Goal: Communication & Community: Participate in discussion

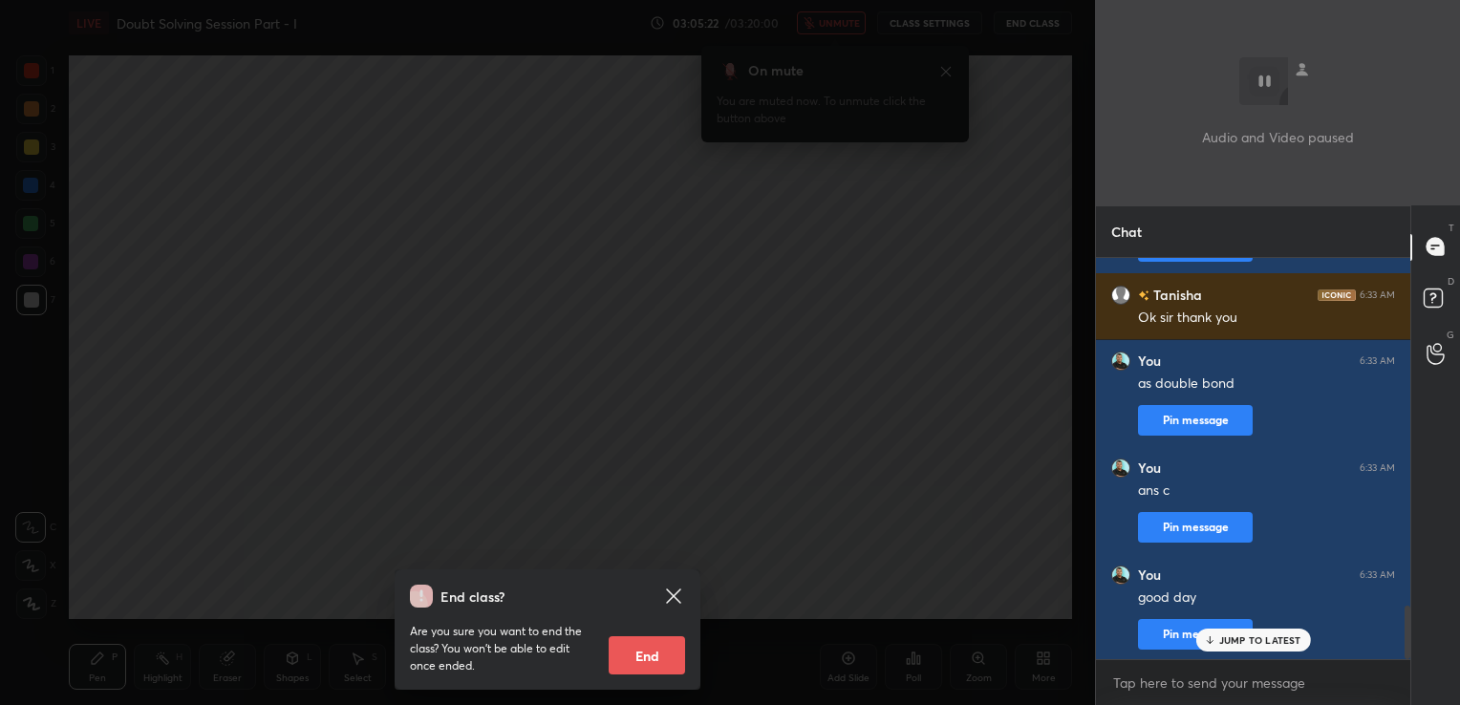
scroll to position [2618, 0]
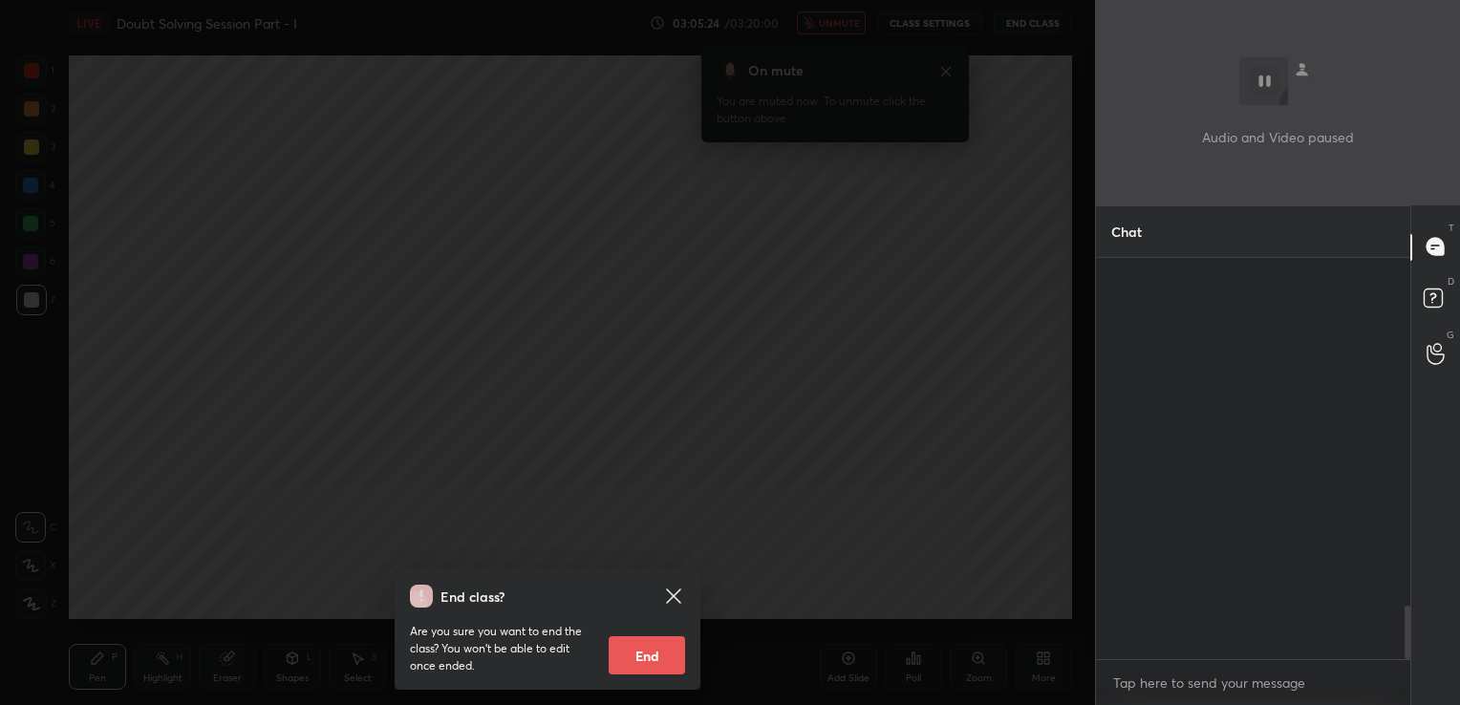
scroll to position [442, 309]
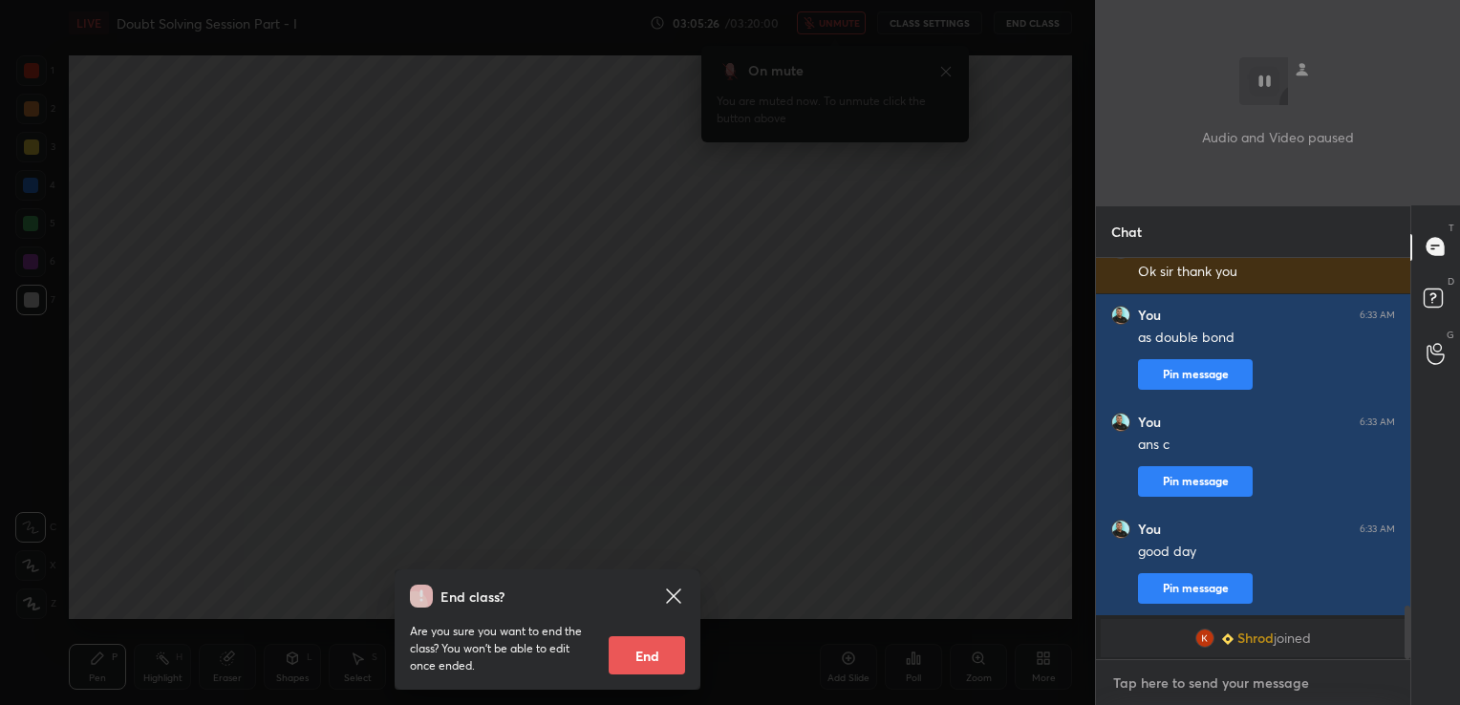
click at [1214, 675] on textarea at bounding box center [1253, 683] width 284 height 31
type textarea "hi"
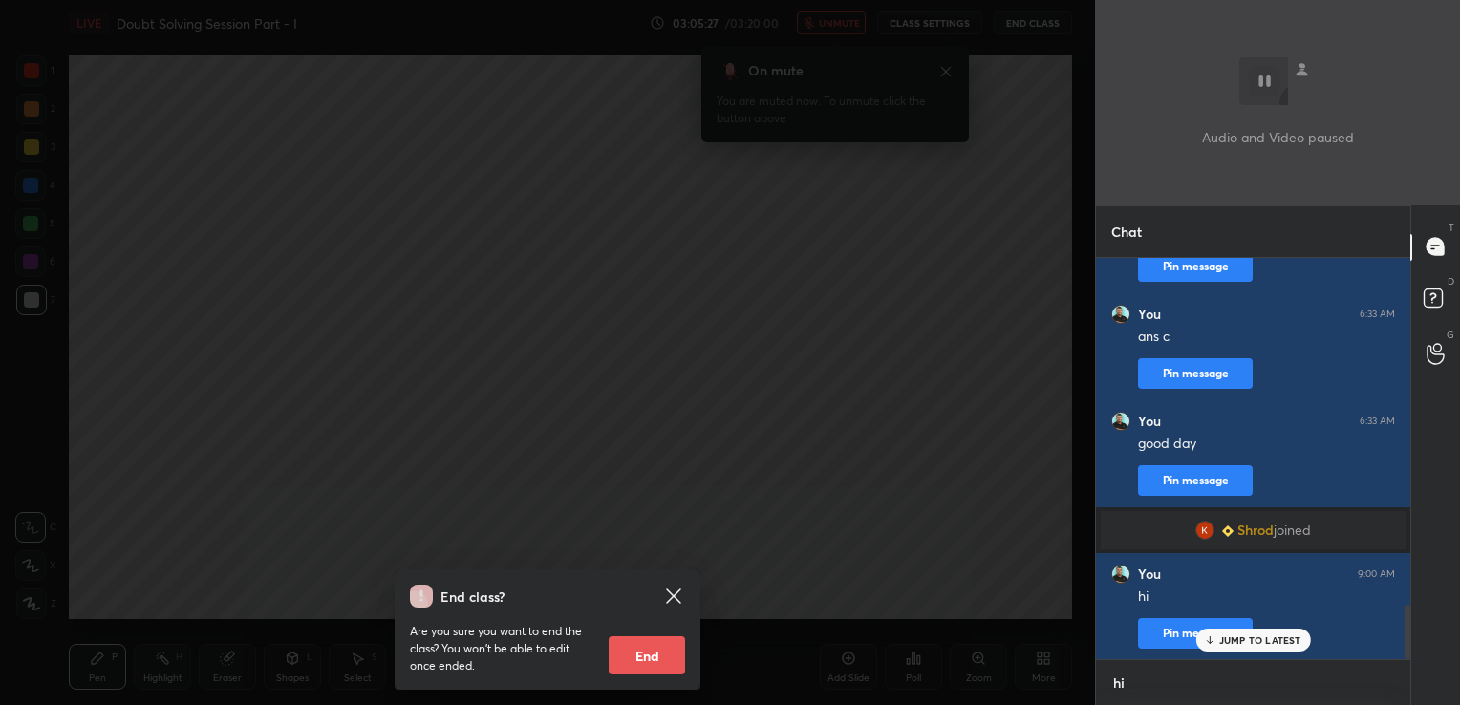
scroll to position [2568, 0]
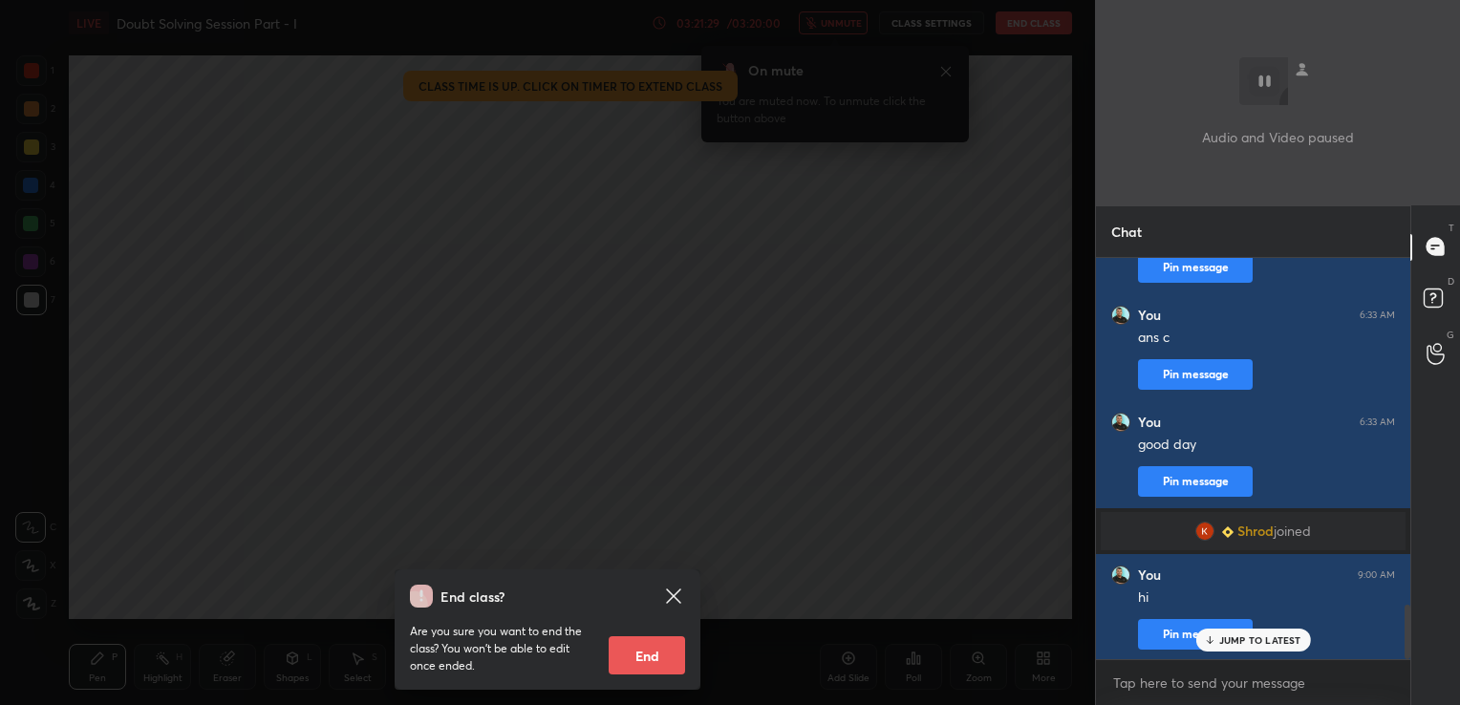
click at [676, 594] on icon at bounding box center [673, 596] width 14 height 14
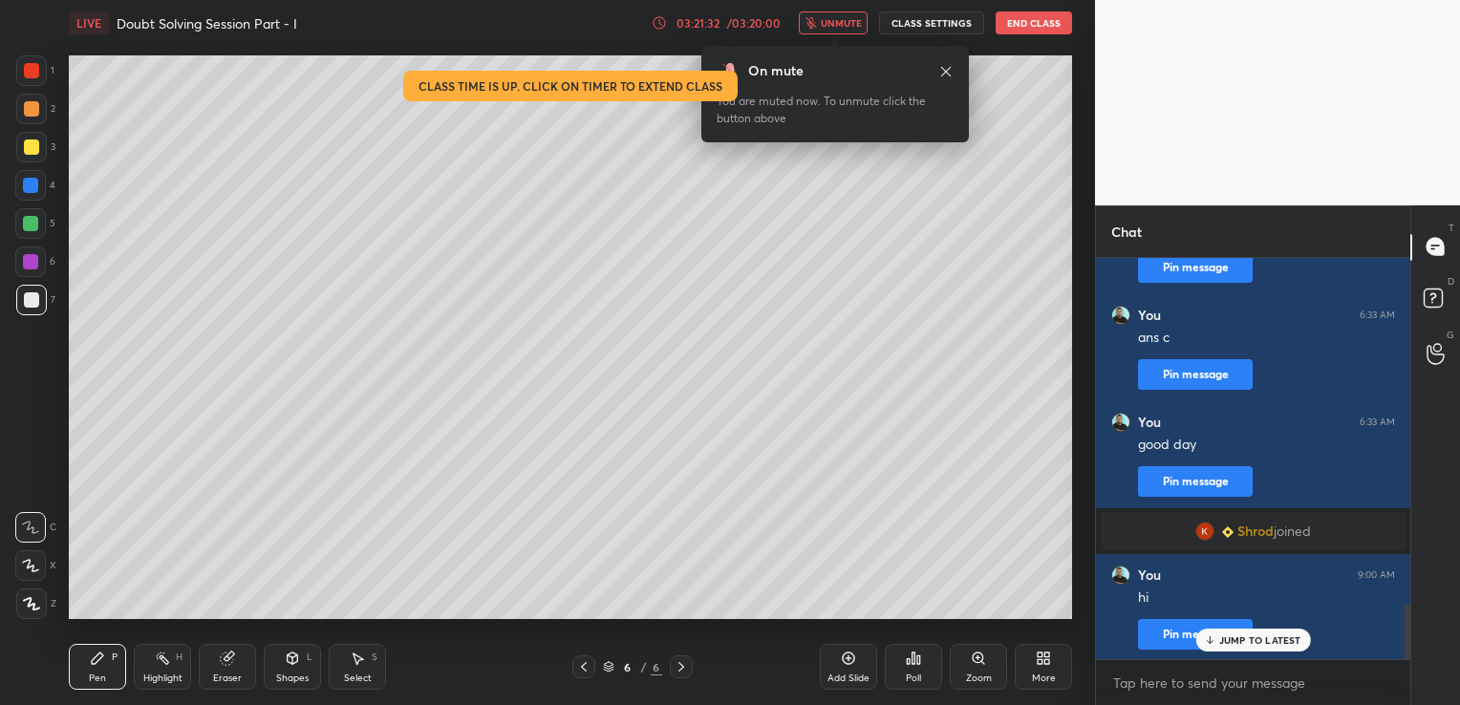
click at [1042, 28] on button "End Class" at bounding box center [1034, 22] width 76 height 23
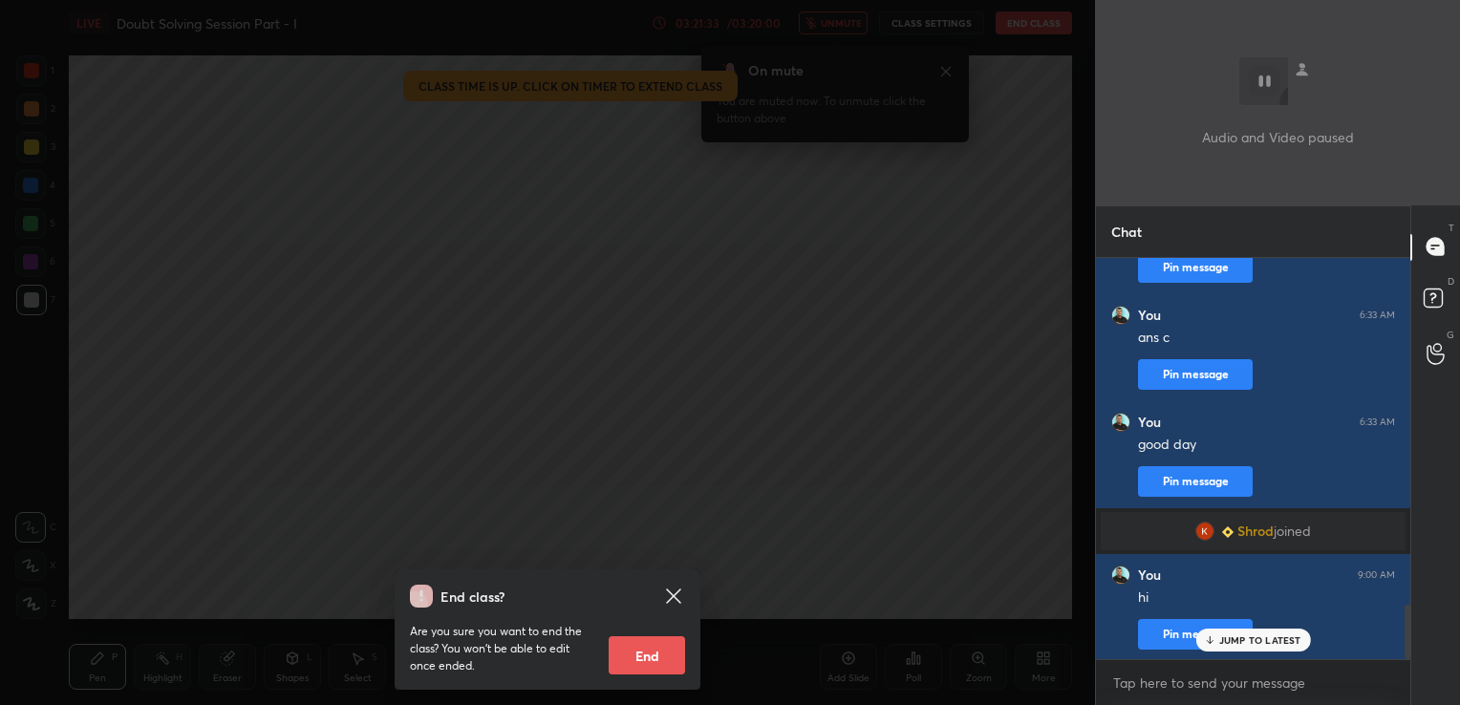
click at [648, 664] on button "End" at bounding box center [647, 655] width 76 height 38
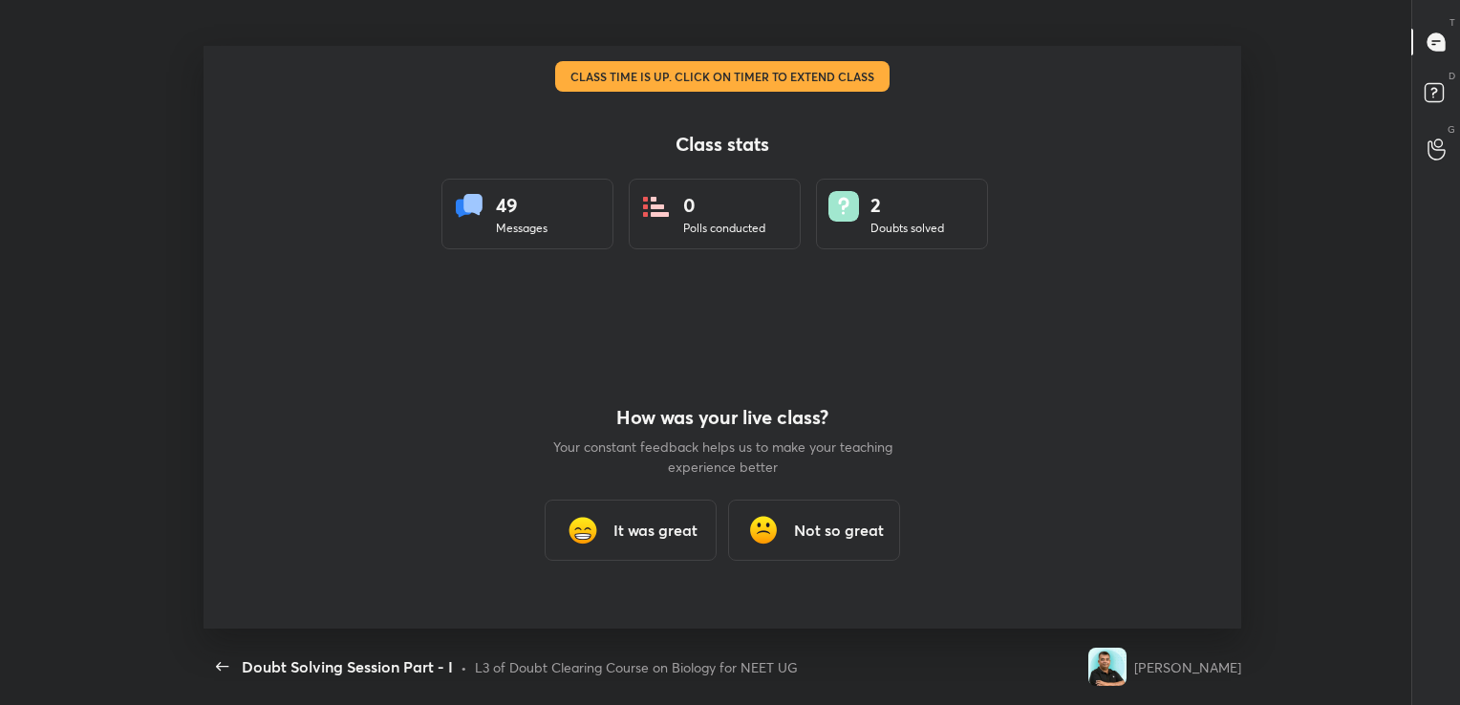
scroll to position [583, 1445]
click at [633, 539] on h3 "It was great" at bounding box center [655, 530] width 84 height 23
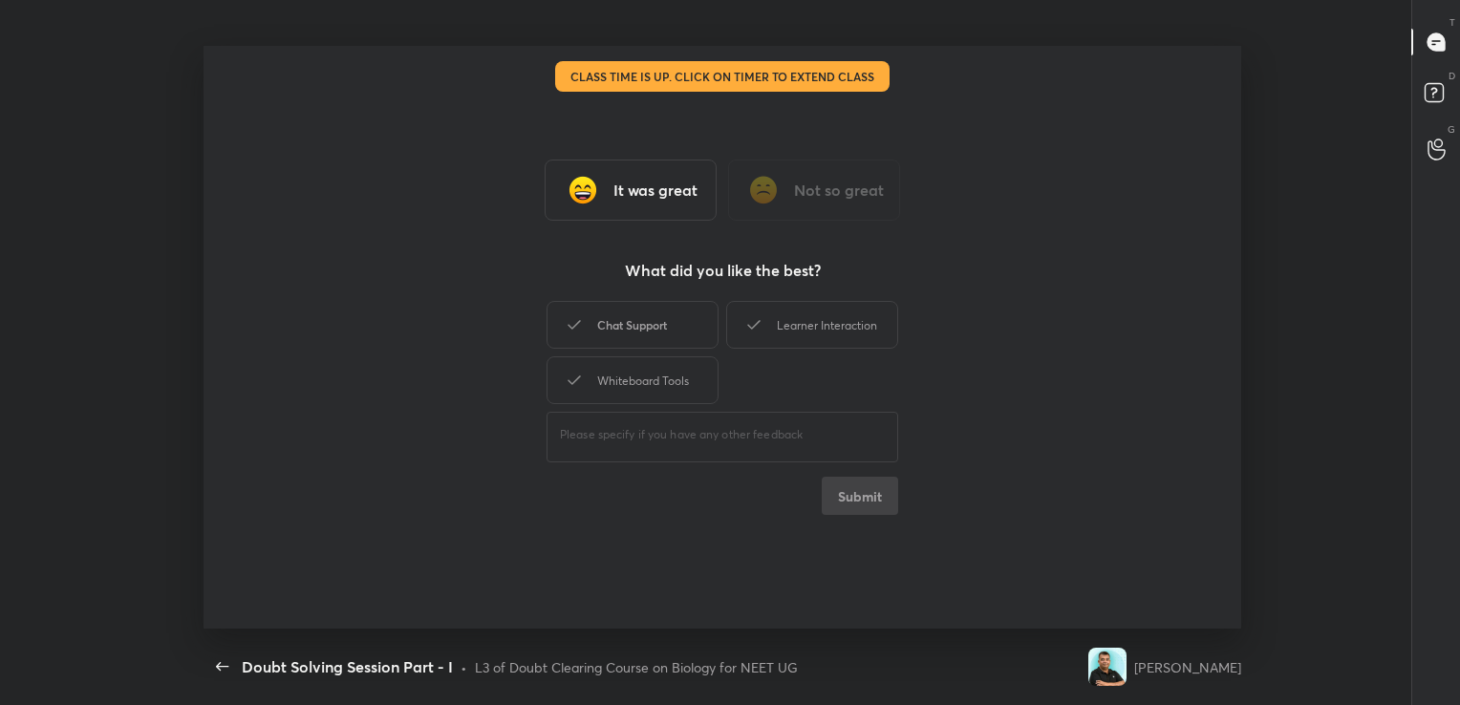
click at [619, 335] on div "Chat Support" at bounding box center [633, 325] width 172 height 48
click at [871, 492] on button "Submit" at bounding box center [860, 496] width 76 height 38
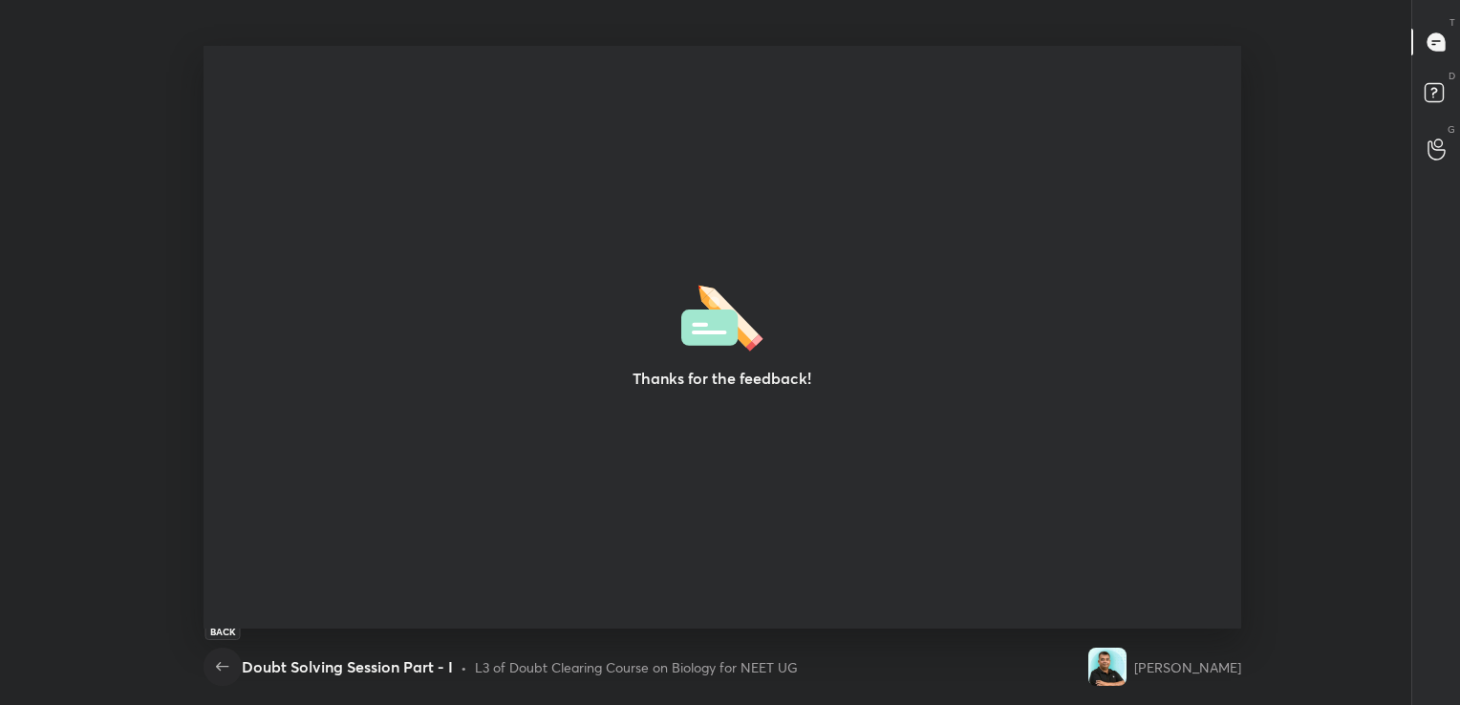
click at [221, 663] on icon "button" at bounding box center [222, 666] width 12 height 9
